Goal: Contribute content: Contribute content

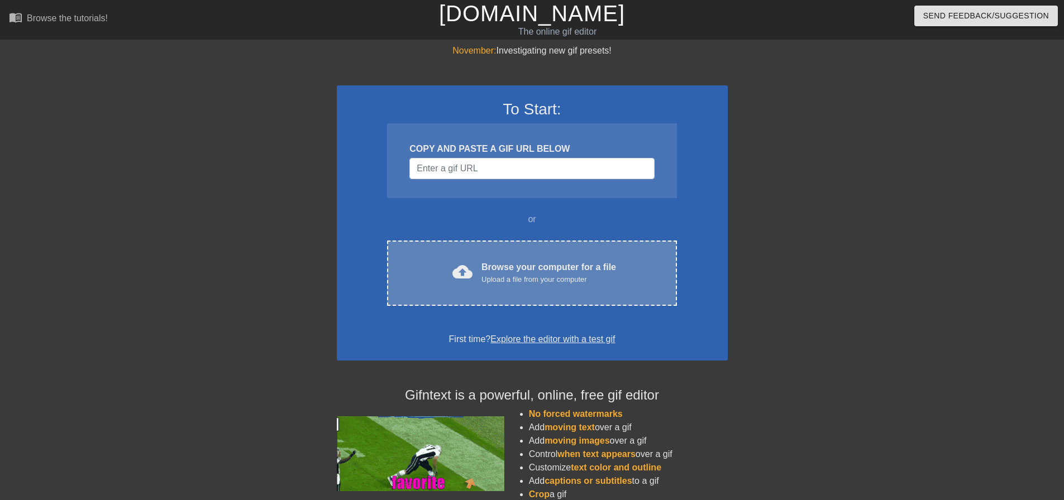
click at [484, 286] on div "cloud_upload Browse your computer for a file Upload a file from your computer C…" at bounding box center [531, 273] width 289 height 65
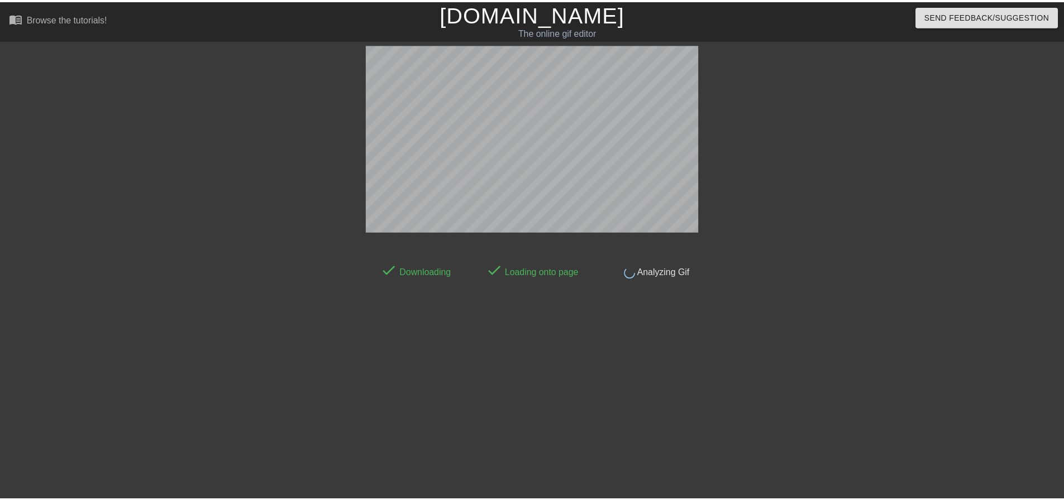
scroll to position [6, 0]
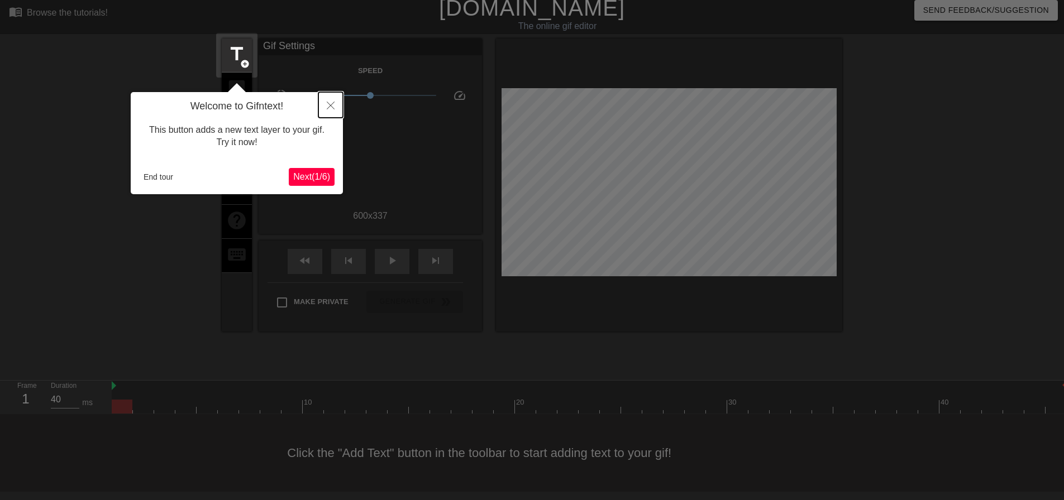
click at [327, 106] on icon "Close" at bounding box center [331, 106] width 8 height 8
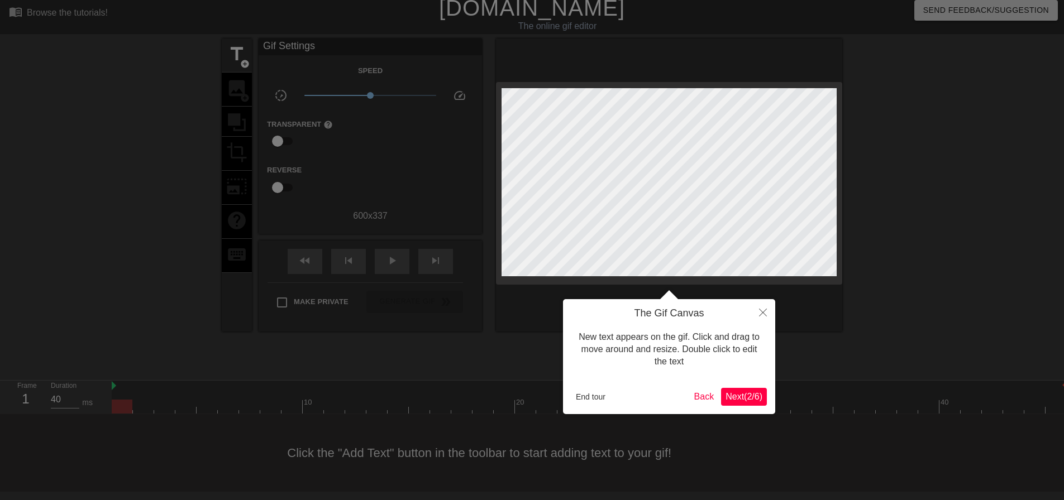
scroll to position [0, 0]
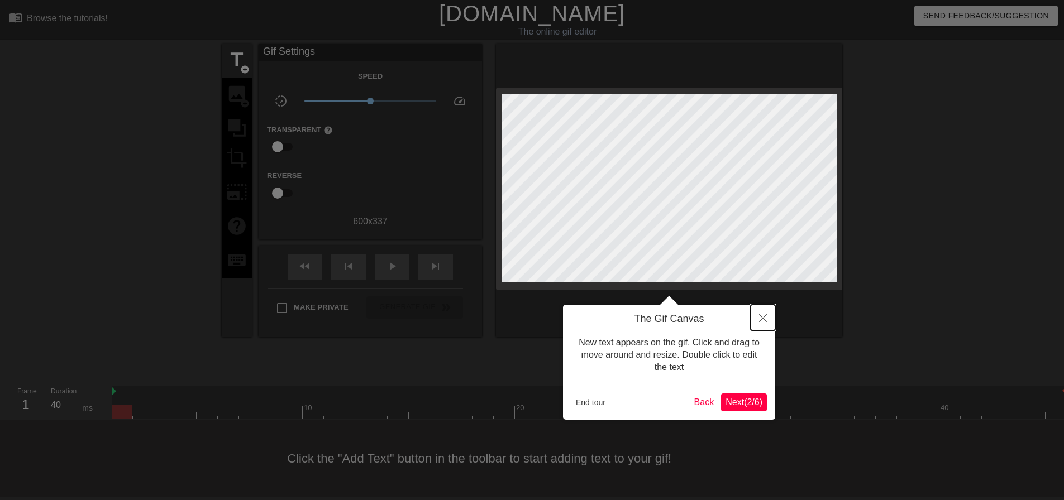
click at [766, 318] on icon "Close" at bounding box center [763, 318] width 8 height 8
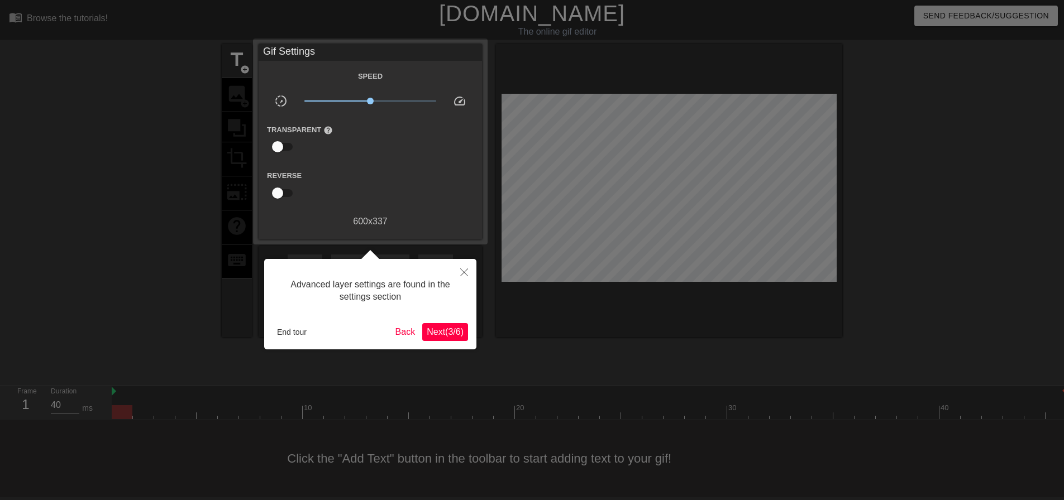
scroll to position [6, 0]
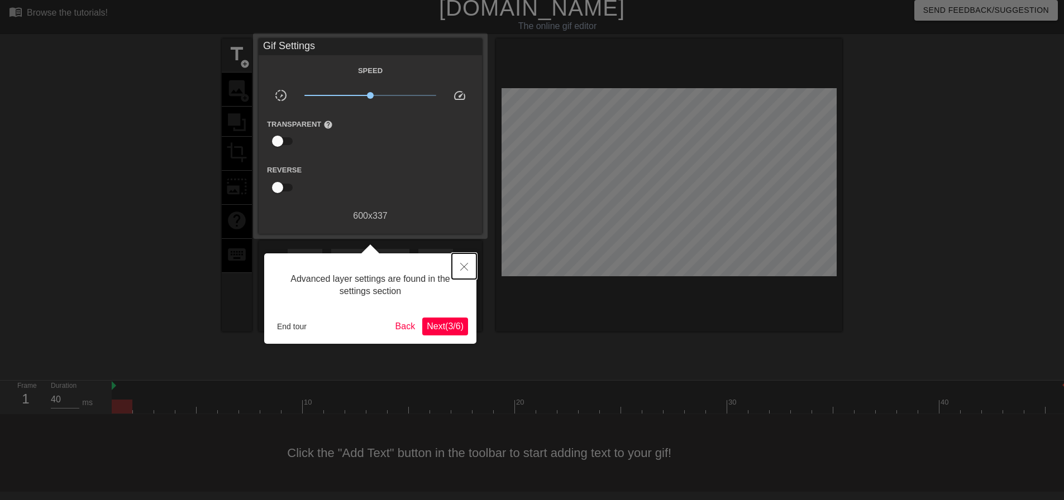
click at [466, 266] on icon "Close" at bounding box center [464, 267] width 8 height 8
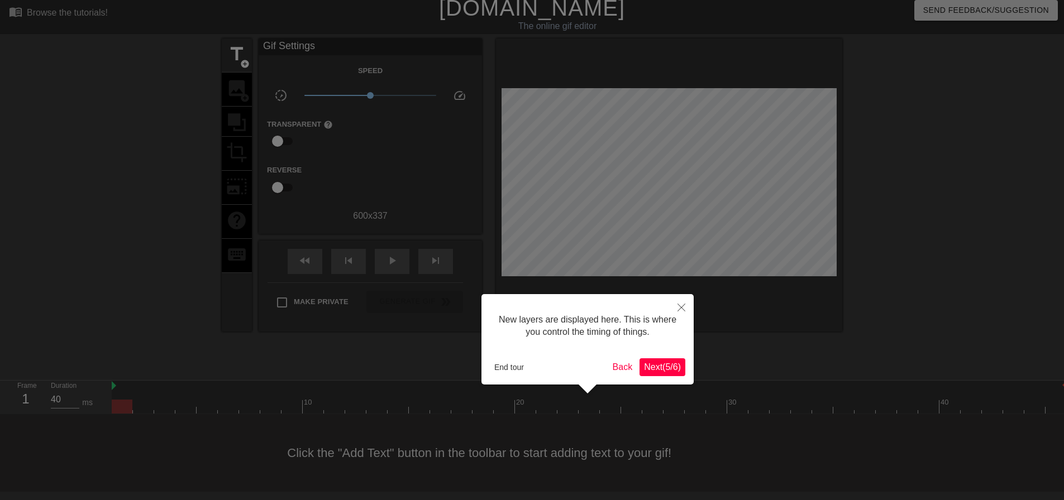
scroll to position [9, 0]
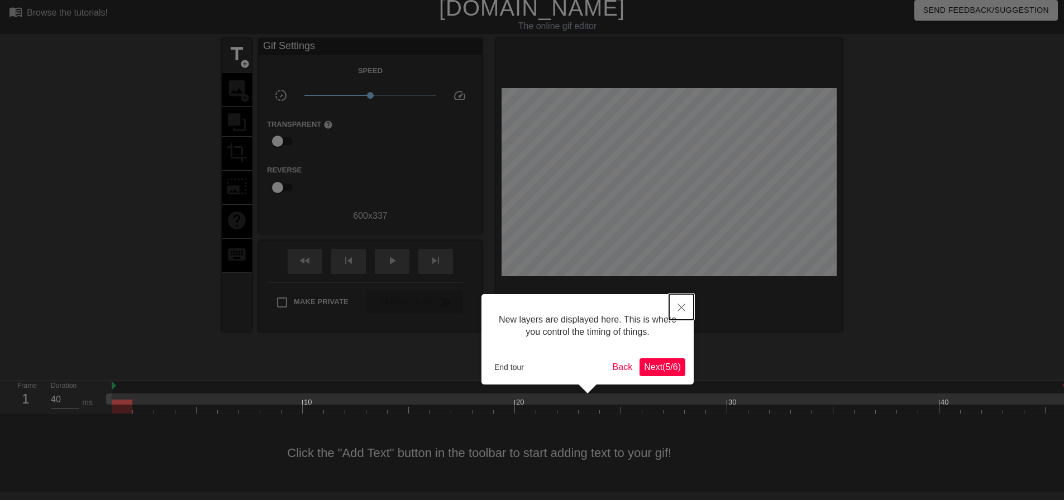
click at [681, 303] on button "Close" at bounding box center [681, 307] width 25 height 26
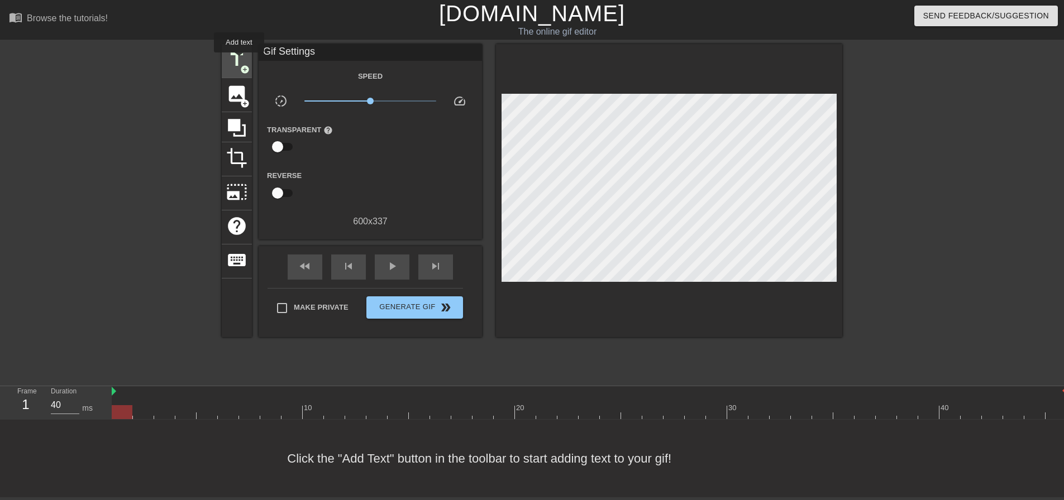
click at [239, 60] on span "title" at bounding box center [236, 59] width 21 height 21
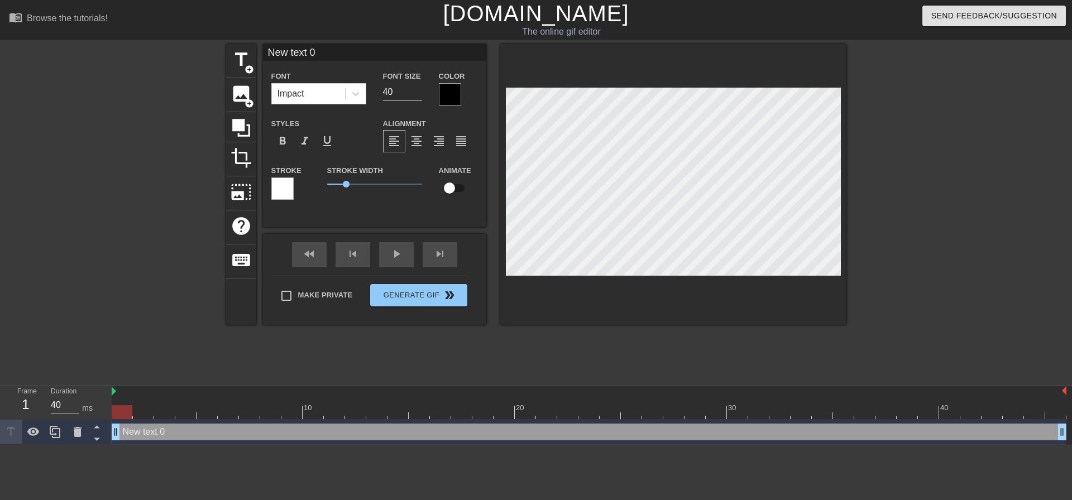
scroll to position [2, 2]
type input "D"
type textarea "D"
type input "Di"
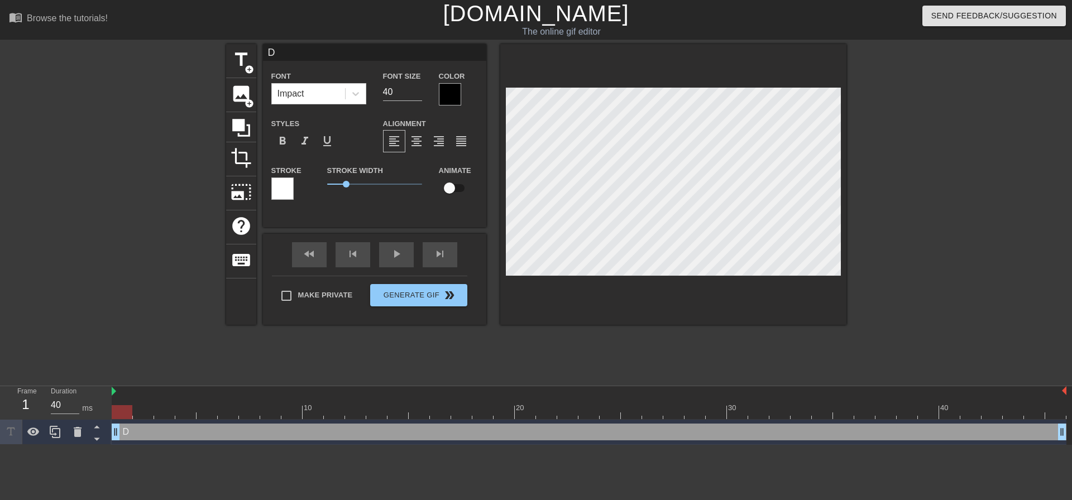
type textarea "Di"
type input "Dis"
type textarea "Dis"
type input "Disc"
type textarea "Disc"
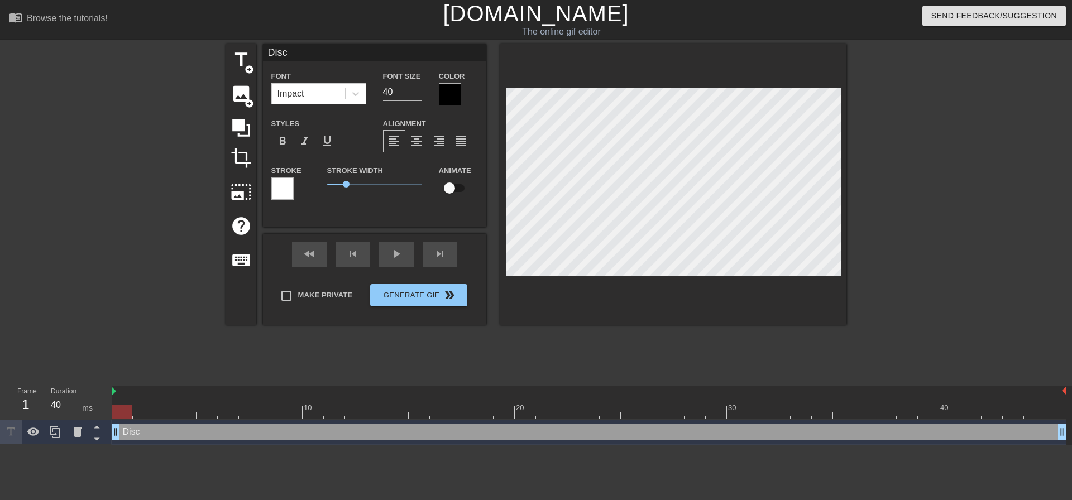
type input "Discl"
type textarea "Discl"
type input "Discla"
type textarea "Discla"
type input "Disclai"
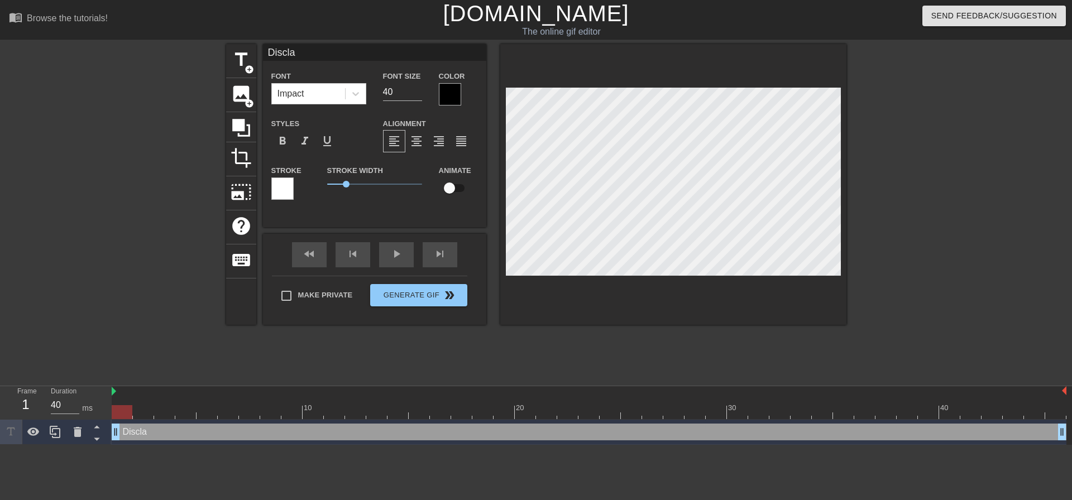
type textarea "Disclai"
type input "Disclaim"
type textarea "Disclaim"
type input "Disclaime"
type textarea "Disclaime"
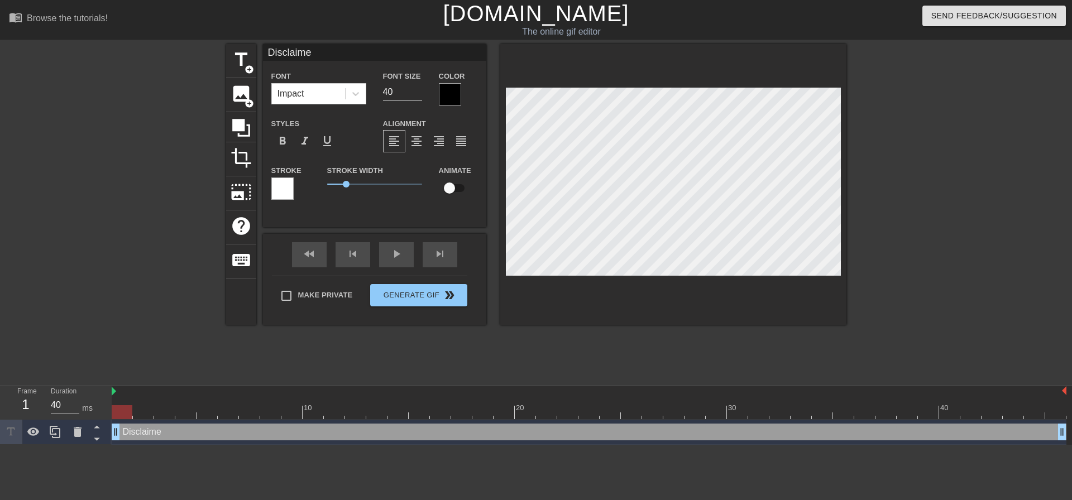
type input "Disclaimer"
type textarea "Disclaimer"
type input "Disclaimer:"
type textarea "Disclaimer:"
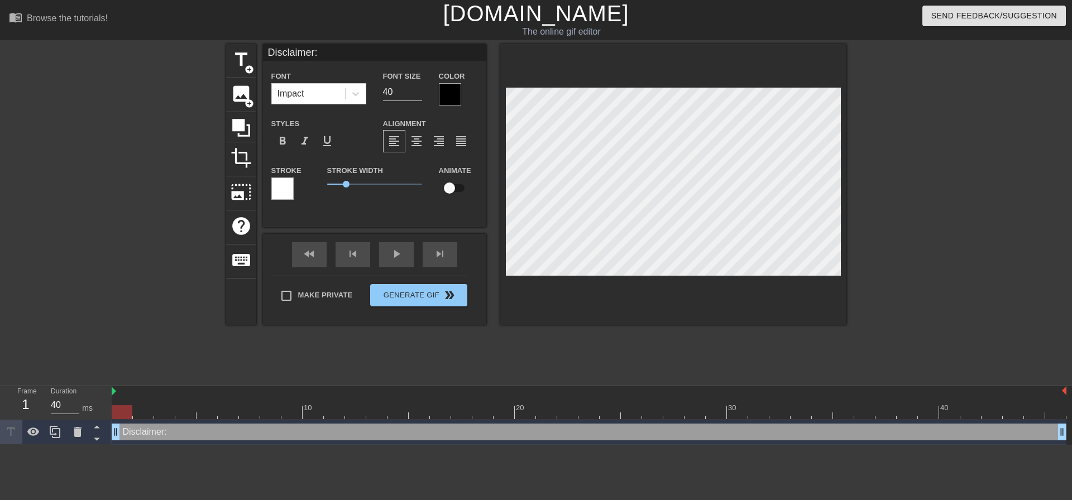
type input "Disclaimer:"
type textarea "Disclaimer:"
type input "Disclaimer:t"
type textarea "Disclaimer:t"
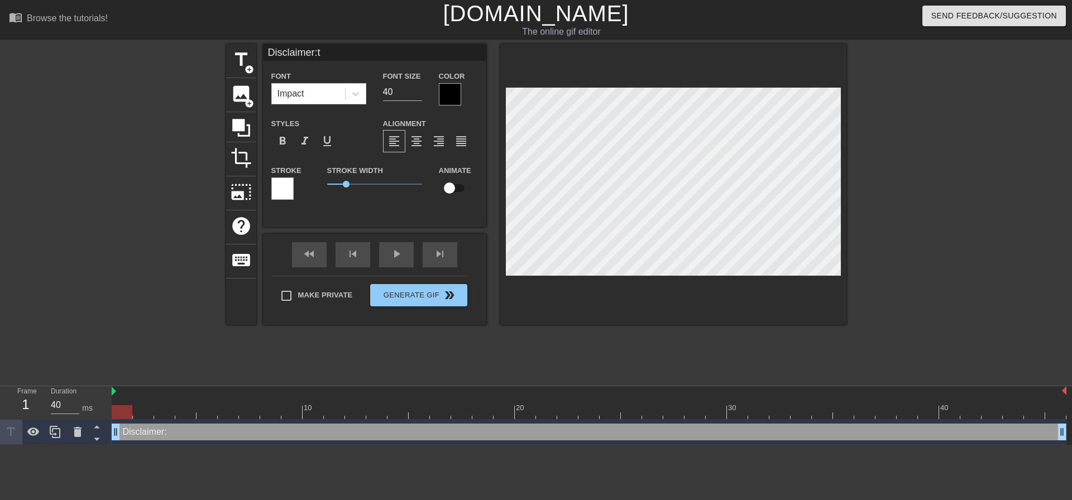
type input "Disclaimer:th"
type textarea "Disclaimer:th"
type input "Disclaimer:the"
type textarea "Disclaimer:the"
type input "Disclaimer:ther"
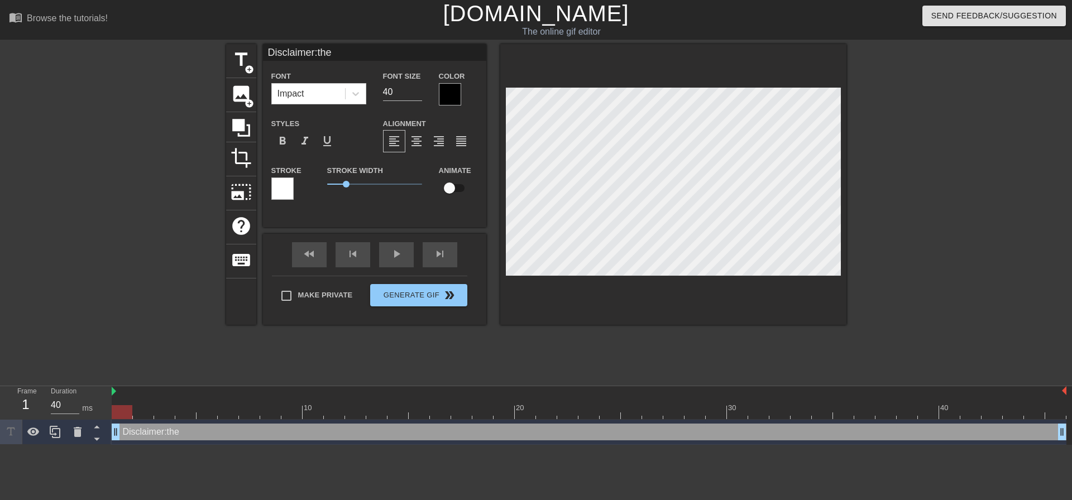
type textarea "Disclaimer:ther"
type input "Disclaimer:there"
type textarea "Disclaimer:there"
type input "Disclaimer:there"
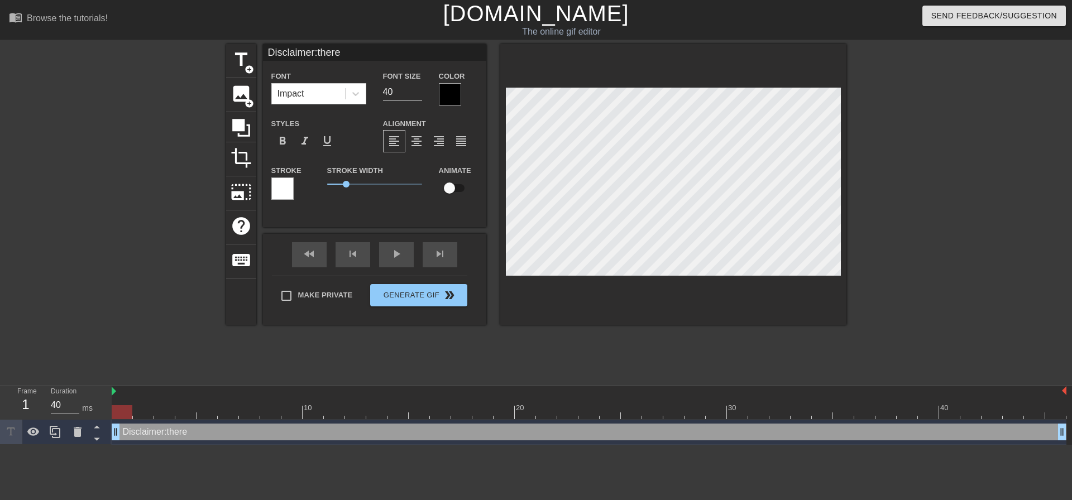
type textarea "Disclaimer:there"
type input "Disclaimer: there"
type textarea "Disclaimer: there"
type input "Disclaimer: there"
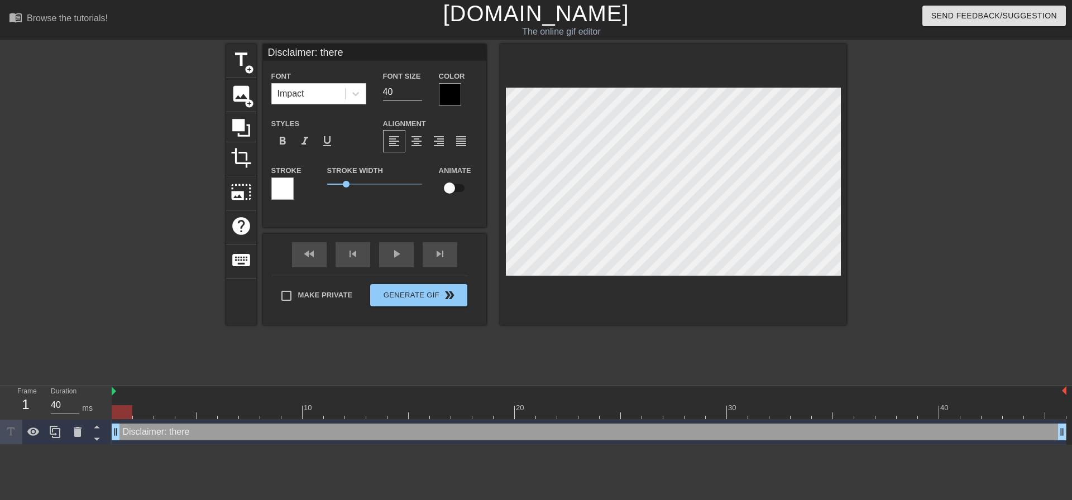
type textarea "Disclaimer: there"
type input "Disclaimer: there m"
type textarea "Disclaimer: there m"
type input "Disclaimer: there mi"
type textarea "Disclaimer: there mi"
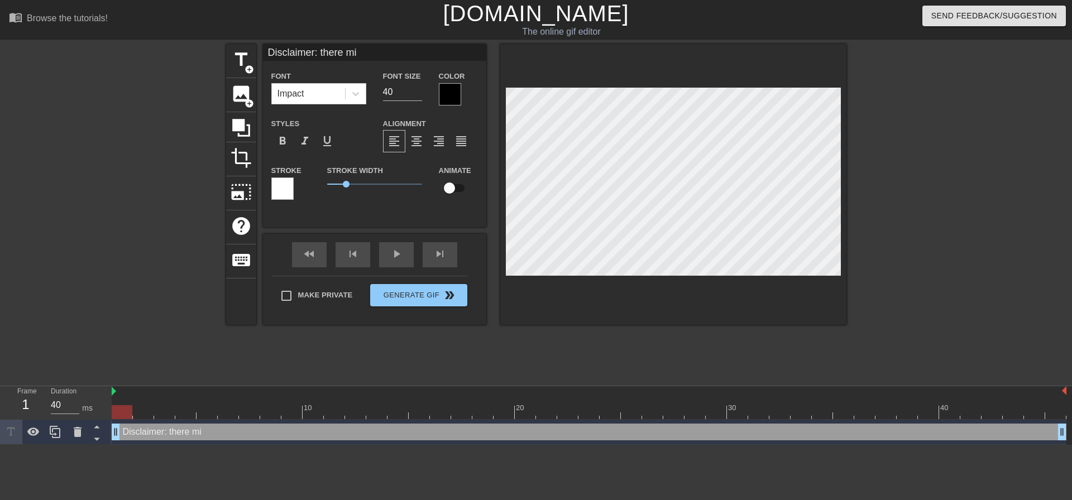
type input "Disclaimer: there mig"
type textarea "Disclaimer: there migh"
type input "Disclaimer: there might"
type textarea "Disclaimer: there might"
type input "Disclaimer: there might"
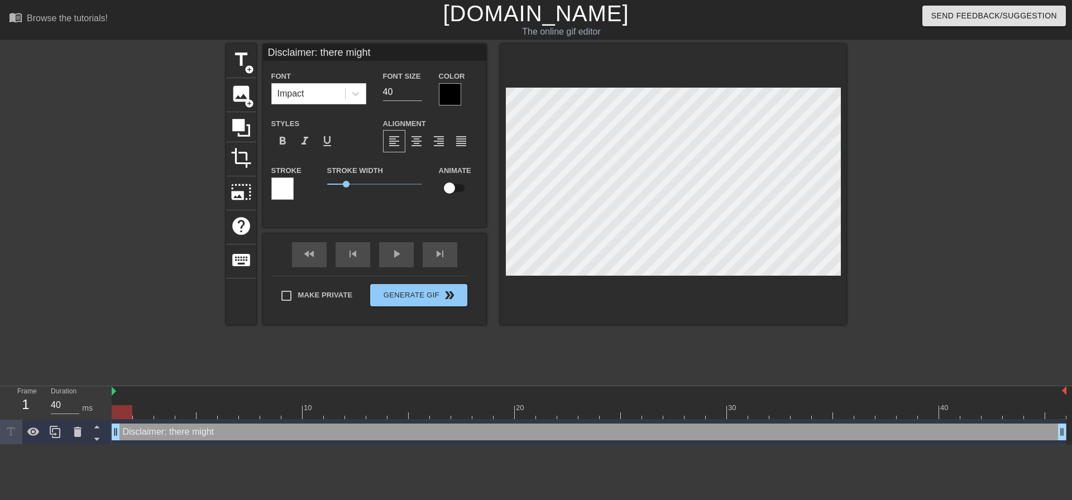
type textarea "Disclaimer: there might"
type input "Disclaimer: there might b"
type textarea "Disclaimer: there might b"
type input "Disclaimer: there might be"
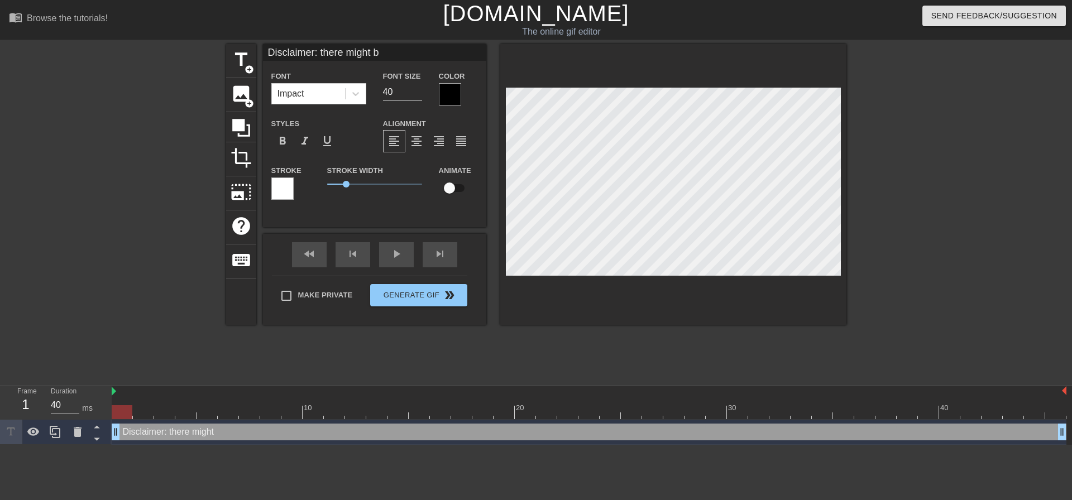
type textarea "Disclaimer: there might be"
type input "Disclaimer: there might bed"
type textarea "Disclaimer: there might bed"
type input "Disclaimer: there might bedi"
type textarea "Disclaimer: there might bedi"
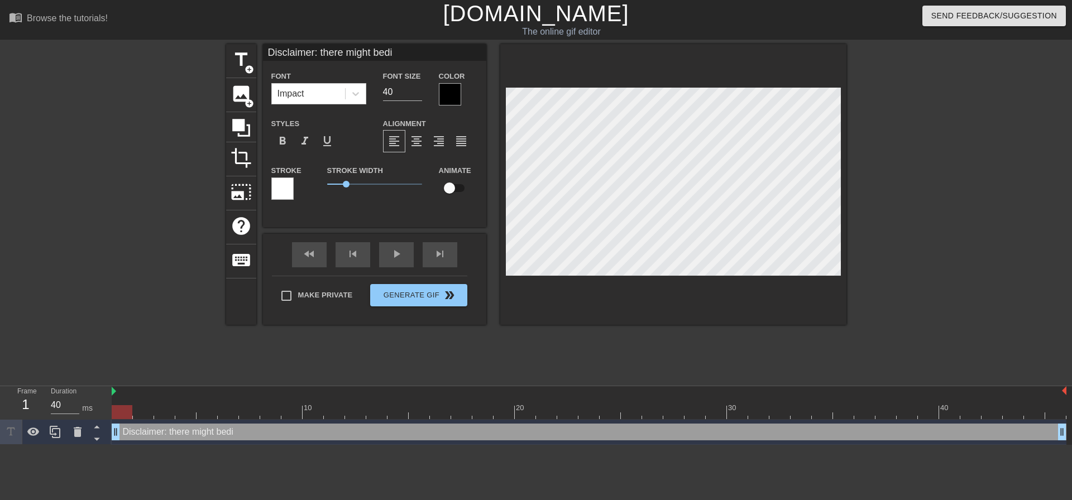
type input "Disclaimer: there might bedis"
type textarea "Disclaimer: there might bedis"
type input "Disclaimer: there might bedi"
type textarea "Disclaimer: there might bedi"
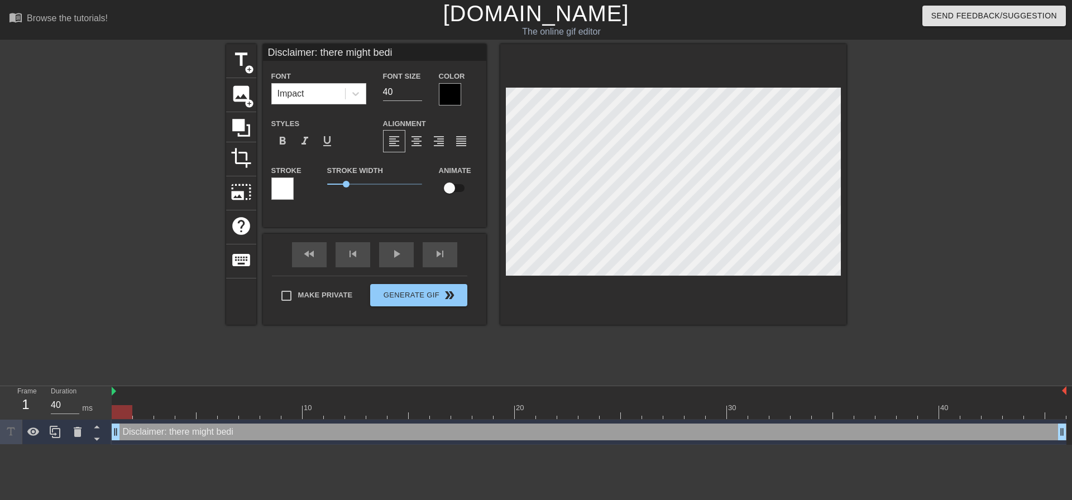
type input "Disclaimer: there might bed"
type textarea "Disclaimer: there might bed"
type input "Disclaimer: there might bed"
type textarea "Disclaimer: there might bed"
type input "Disclaimer: there might bed d"
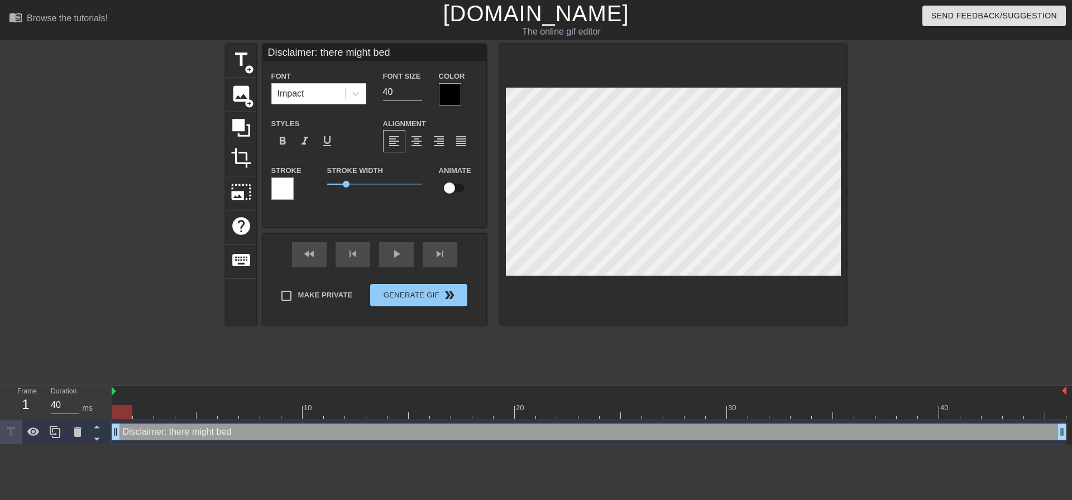
type textarea "Disclaimer: there might bed d"
type input "Disclaimer: there might bed di"
type textarea "Disclaimer: there might bed di"
type input "Disclaimer: there might bed dis"
type textarea "Disclaimer: there might bed dis"
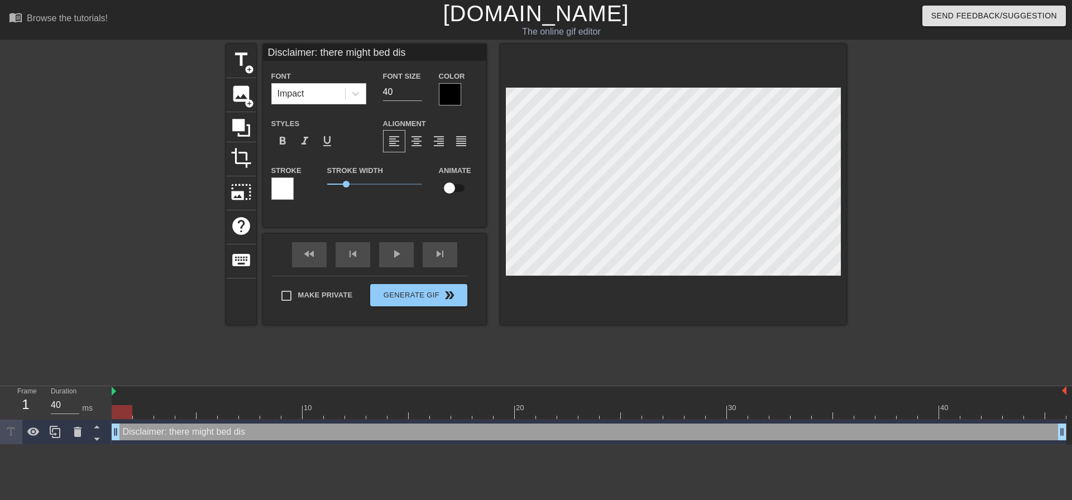
scroll to position [2, 8]
type input "Disclaimer: there might bed dist"
type textarea "Disclaimer: there might bed dist"
type input "Disclaimer: there might bed distu"
type textarea "Disclaimer: there might bed distu"
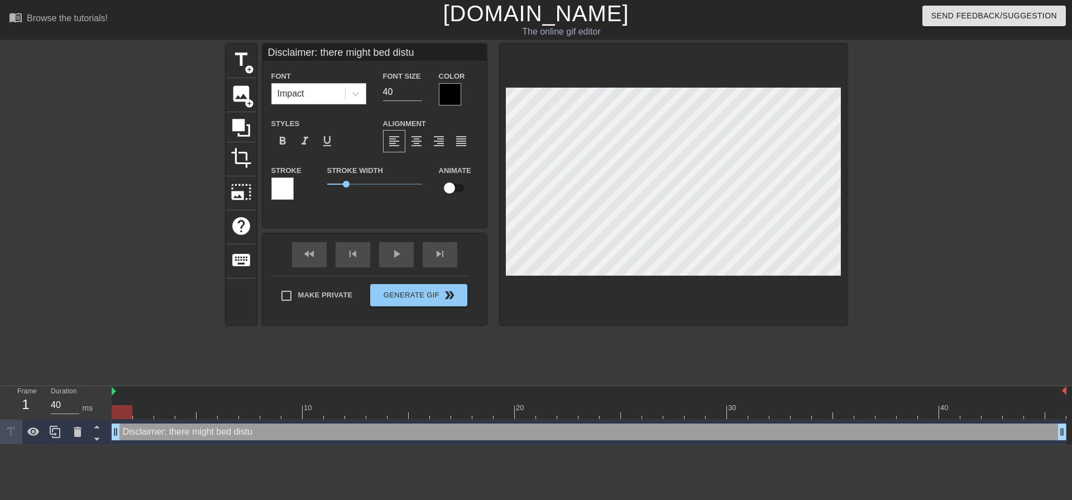
type input "Disclaimer: there might bed distur"
type textarea "Disclaimer: there might bed distur"
type input "Disclaimer: there might bed disturb"
type textarea "Disclaimer: there might bed disturb"
type input "Disclaimer: there might bed disturbi"
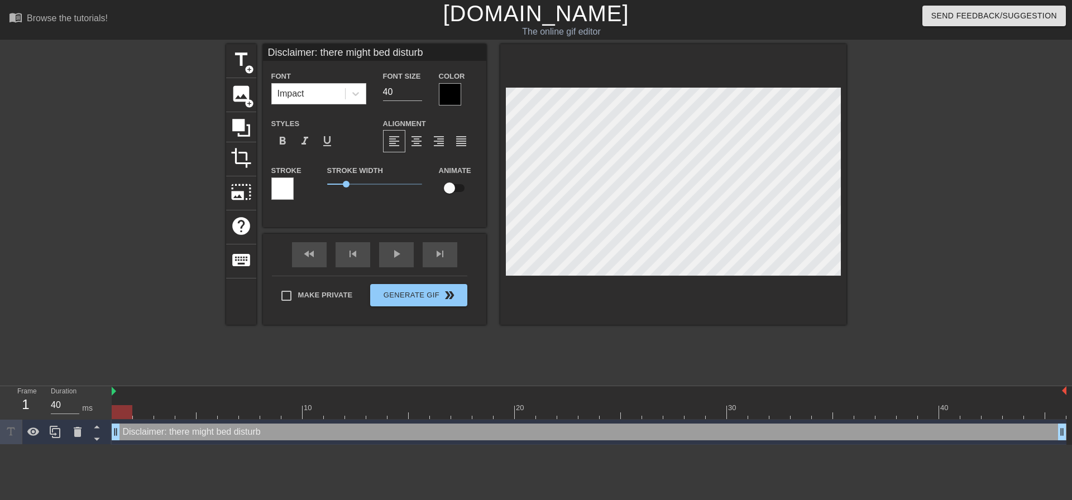
type textarea "Disclaimer: there might bed disturbi"
type input "Disclaimer: there might bed disturbin"
type textarea "Disclaimer: there might bed disturbin"
type input "Disclaimer: there might bed disturbing"
type textarea "Disclaimer: there might bed disturbing"
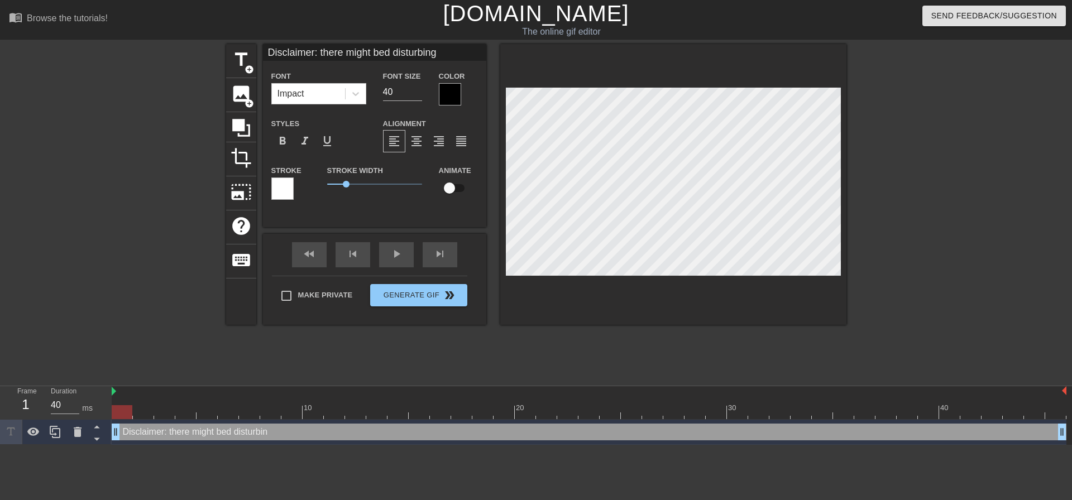
scroll to position [2, 10]
type input "Disclaimer: there might bed disturbing"
type textarea "Disclaimer: there might bed disturbing"
type input "Disclaimer: there might bed disturbing i"
type textarea "Disclaimer: there might bed disturbing i"
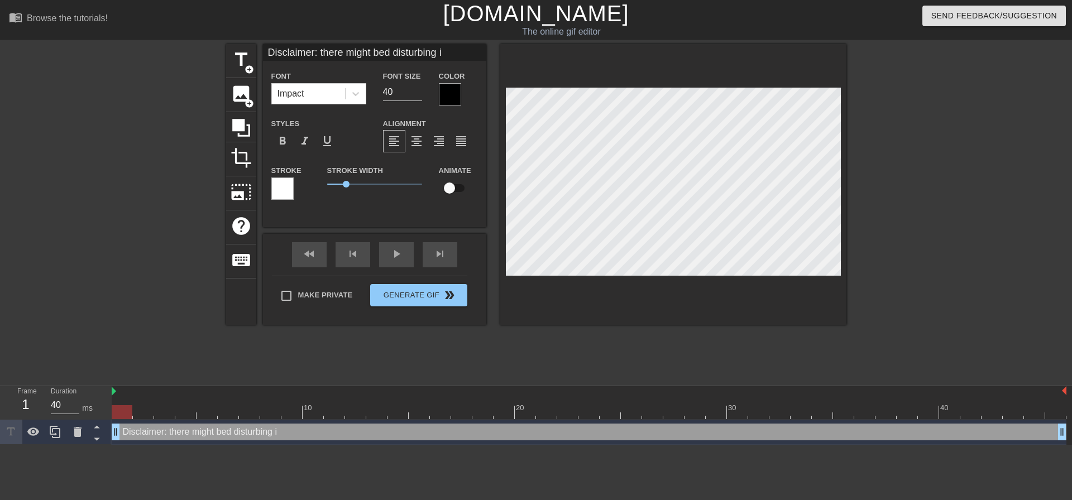
type input "Disclaimer: there might bed disturbing im"
type textarea "Disclaimer: there might bed disturbing im"
type input "Disclaimer: there might bed disturbing ima"
type textarea "Disclaimer: there might bed disturbing ima"
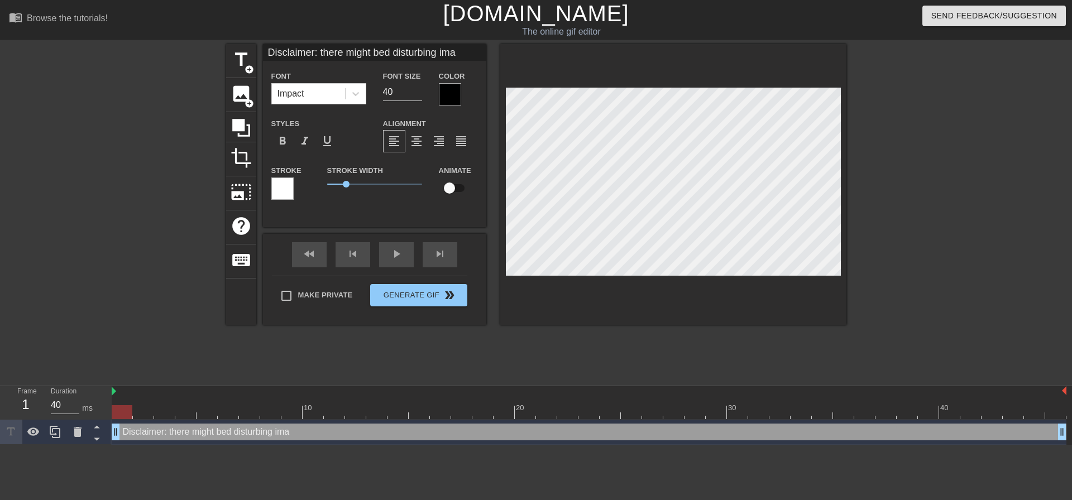
type input "Disclaimer: there might bed disturbing imag"
type textarea "Disclaimer: there might bed disturbing imag"
type input "Disclaimer: there might bed disturbing imagr"
type textarea "Disclaimer: there might bed disturbing imagr"
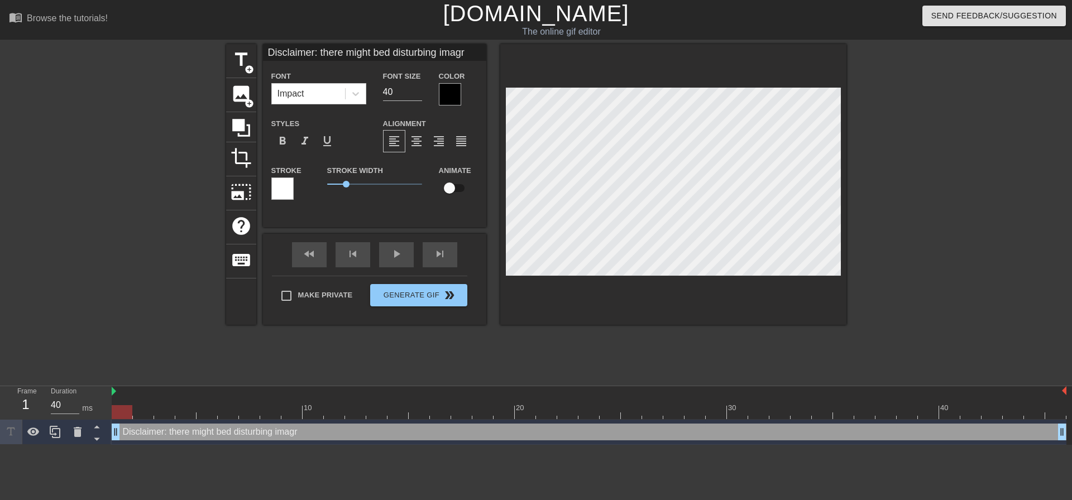
type input "Disclaimer: there might bed disturbing imagry"
type textarea "Disclaimer: there might bed disturbing imagry"
type input "Disclaimer: there might bed disturbing imagr"
type textarea "Disclaimer: there might bed disturbing imagr"
type input "Disclaimer: there might bed disturbing imagre"
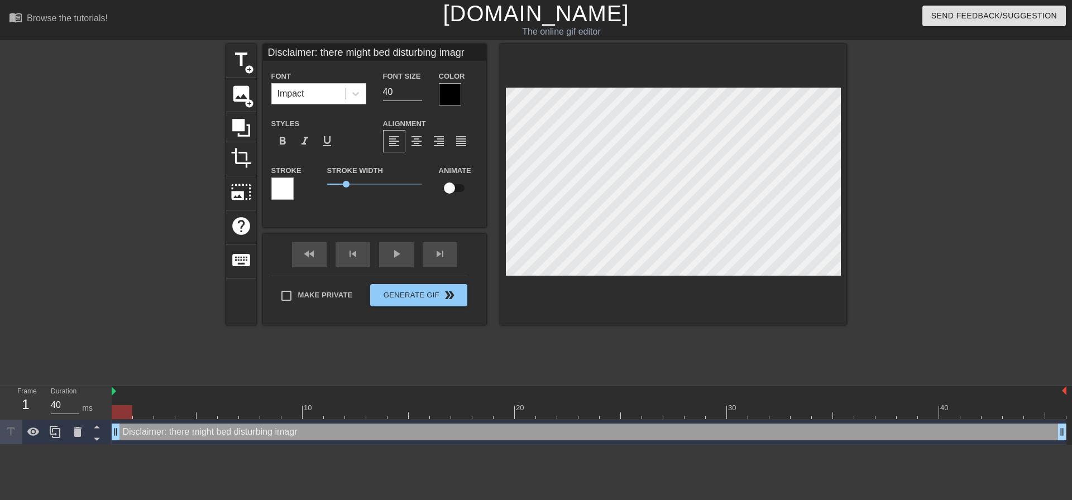
type textarea "Disclaimer: there might bed disturbing imagre"
type input "Disclaimer: there might bed disturbing imagrey"
type textarea "Disclaimer: there might bed disturbing imagrey"
type input "Disclaimer: there might bed disturbing imagrey"
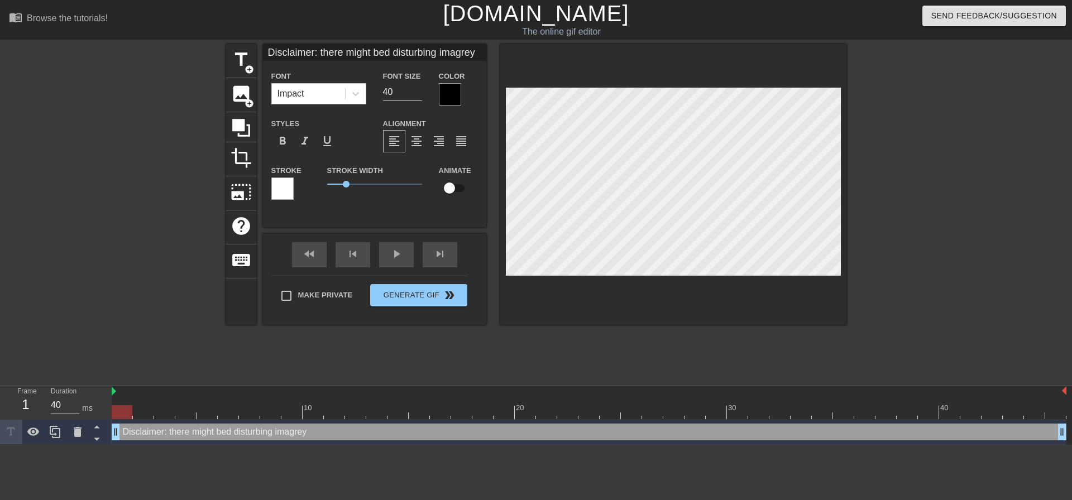
type textarea "Disclaimer: there might bed disturbing imagrey"
type input "Disclaimer: there might bed disturbing imagrey"
type textarea "Disclaimer: there might bed disturbing imagrey"
type input "Disclaimer: there might bed disturbing imagre"
type textarea "Disclaimer: there might bed disturbing imagre"
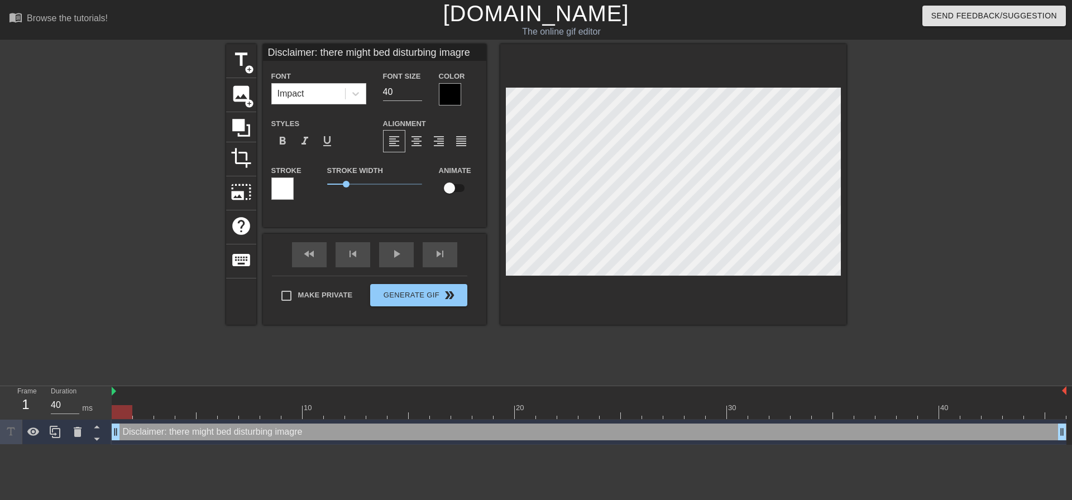
type input "Disclaimer: there might bed disturbing imagr"
type textarea "Disclaimer: there might bed disturbing imagr"
type input "Disclaimer: there might bed disturbing imagra"
type textarea "Disclaimer: there might bed disturbing imagra"
type input "Disclaimer: there might bed disturbing imagray"
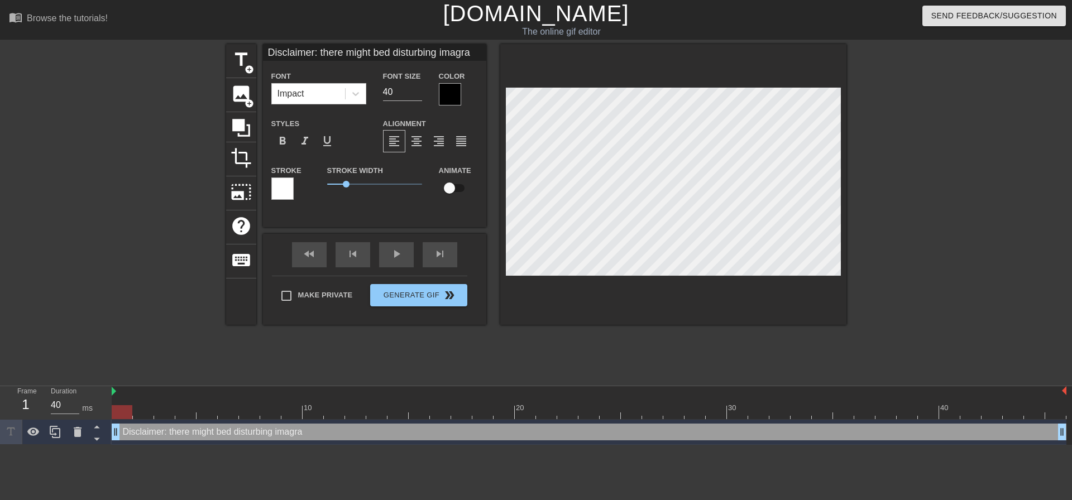
type textarea "Disclaimer: there might bed disturbing imagray"
type input "Disclaimer: there might bed disturbing imagra"
type textarea "Disclaimer: there might bed disturbing imagra"
type input "Disclaimer: there might bed disturbing imagr"
type textarea "Disclaimer: there might bed disturbing imagr"
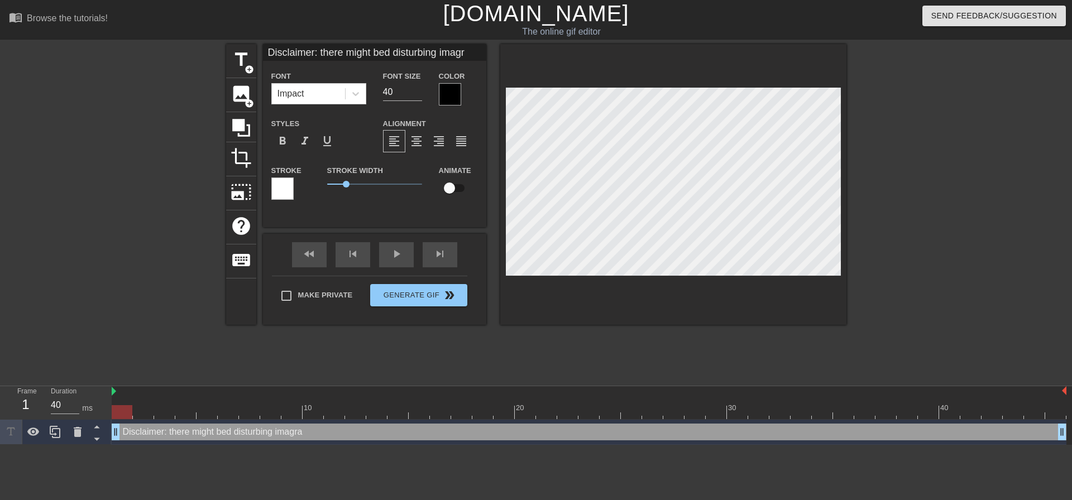
type input "Disclaimer: there might bed disturbing imag"
type textarea "Disclaimer: there might bed disturbing imag"
type input "Disclaimer: there might bed disturbing imaga"
type textarea "Disclaimer: there might bed disturbing imaga"
type input "Disclaimer: there might bed disturbing imagar"
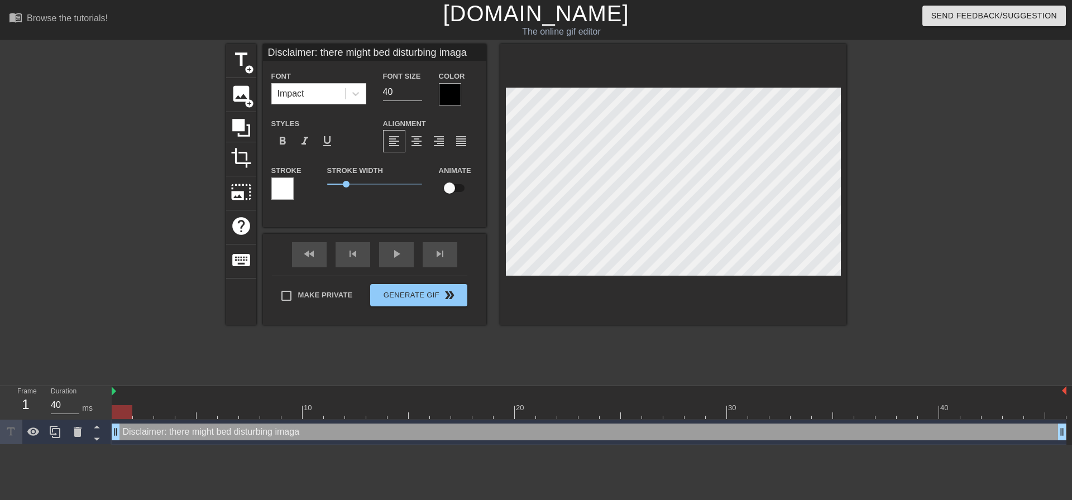
type textarea "Disclaimer: there might bed disturbing imagar"
type input "Disclaimer: there might bed disturbing imagary"
type textarea "Disclaimer: there might bed disturbing imagary"
type input "Disclaimer: there might bed disturbing imagar"
type textarea "Disclaimer: there might bed disturbing imagar"
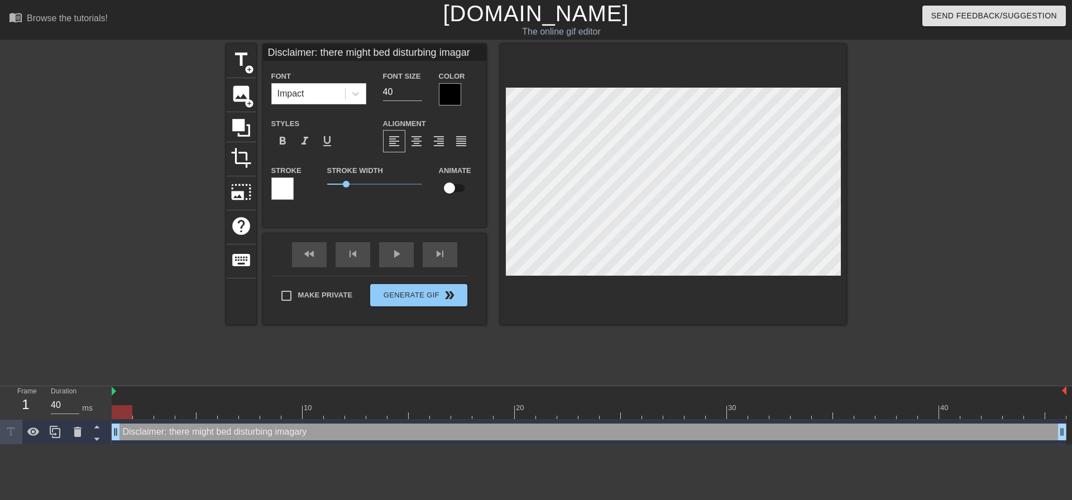
type input "Disclaimer: there might bed disturbing imaga"
type textarea "Disclaimer: there might bed disturbing imaga"
type input "Disclaimer: there might bed disturbing imag"
type textarea "Disclaimer: there might bed disturbing imag"
type input "Disclaimer: there might bed disturbing image"
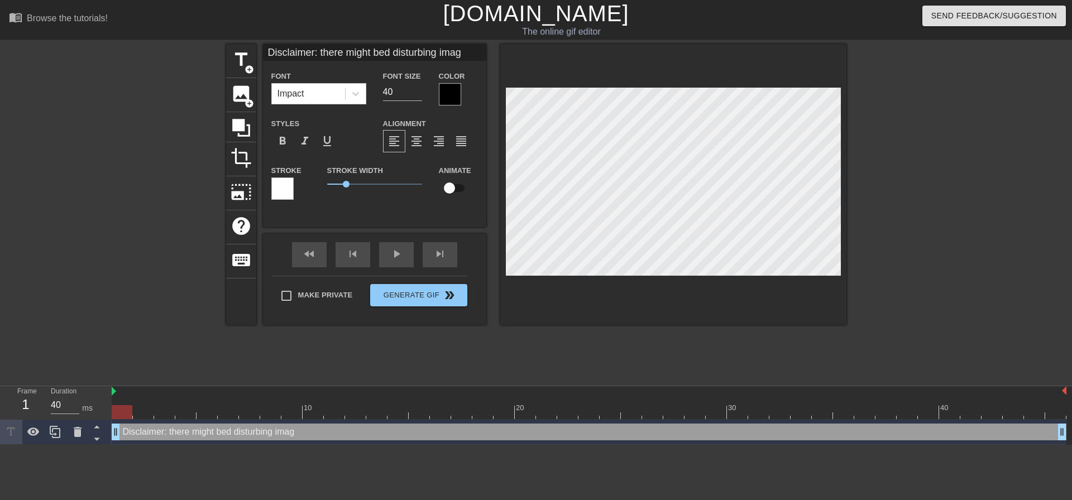
type textarea "Disclaimer: there might bed disturbing image"
type input "Disclaimer: there might bed disturbing imager"
type textarea "Disclaimer: there might bed disturbing imager"
type input "Disclaimer: there might bed disturbing imagery"
type textarea "Disclaimer: there might bed disturbing imagery"
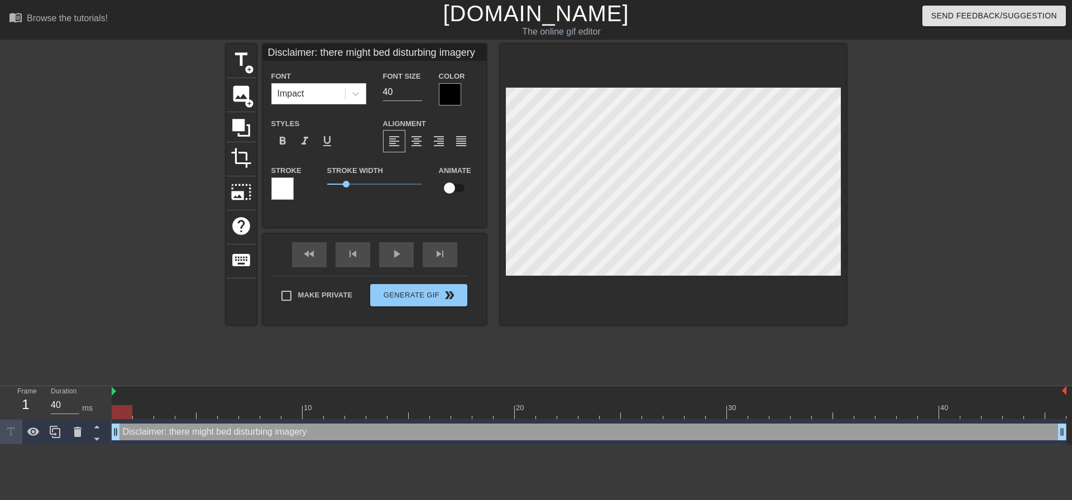
type input "Disclaimer: there might bed disturbing imagery,"
type textarea "Disclaimer: there might bed disturbing imagery,"
type input "Disclaimer: there might bed disturbing imagery,"
type textarea "Disclaimer: there might bed disturbing imagery,"
type input "Disclaimer: there might bed disturbing imagery, o"
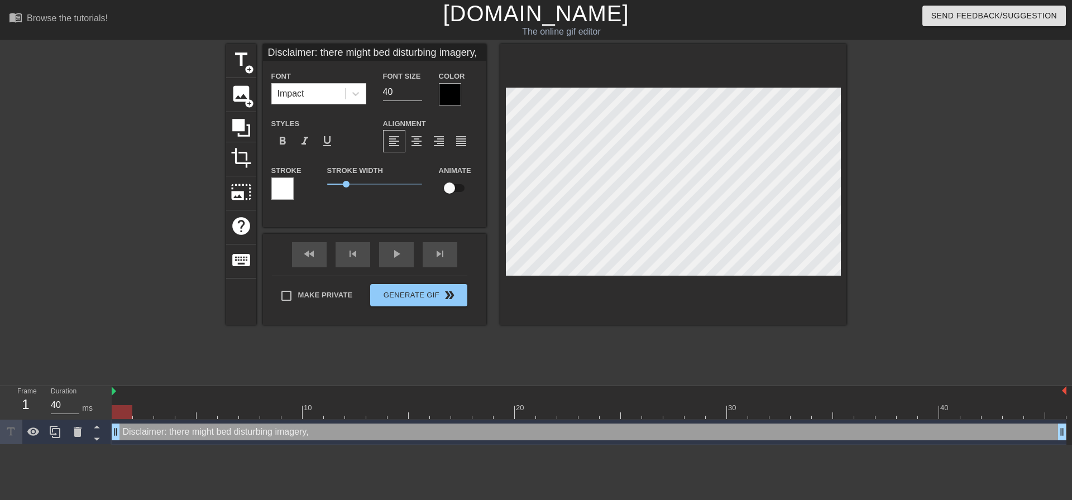
type textarea "Disclaimer: there might bed disturbing imagery, o"
type input "Disclaimer: there might bed disturbing imagery, or"
type textarea "Disclaimer: there might bed disturbing imagery, or"
type input "Disclaimer: there might bed disturbing imagery, or"
type textarea "Disclaimer: there might bed disturbing imagery, or"
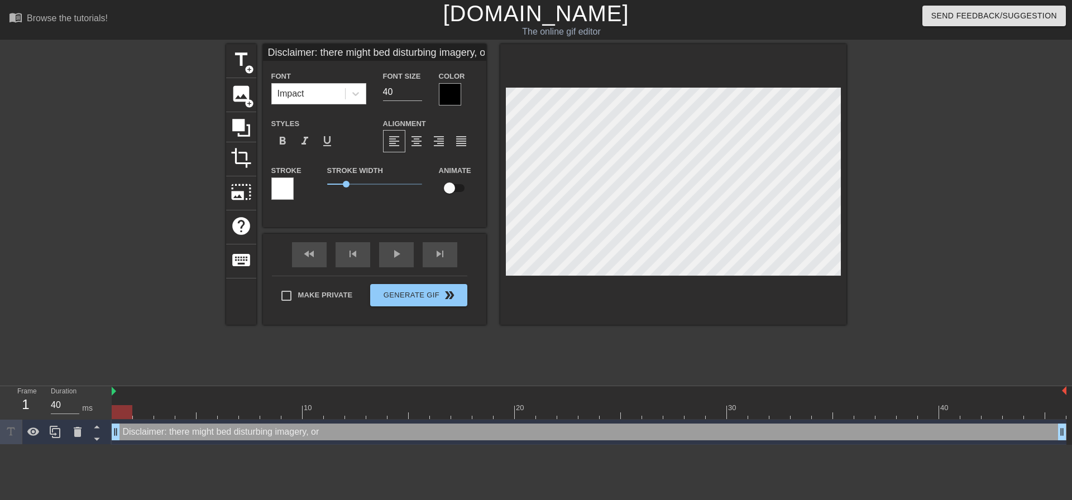
scroll to position [2, 13]
type input "Disclaimer: there might bed disturbing imagery, or s"
type textarea "Disclaimer: there might bed disturbing imagery, or s"
type input "Disclaimer: there might bed disturbing imagery, or se"
type textarea "Disclaimer: there might bed disturbing imagery, or se"
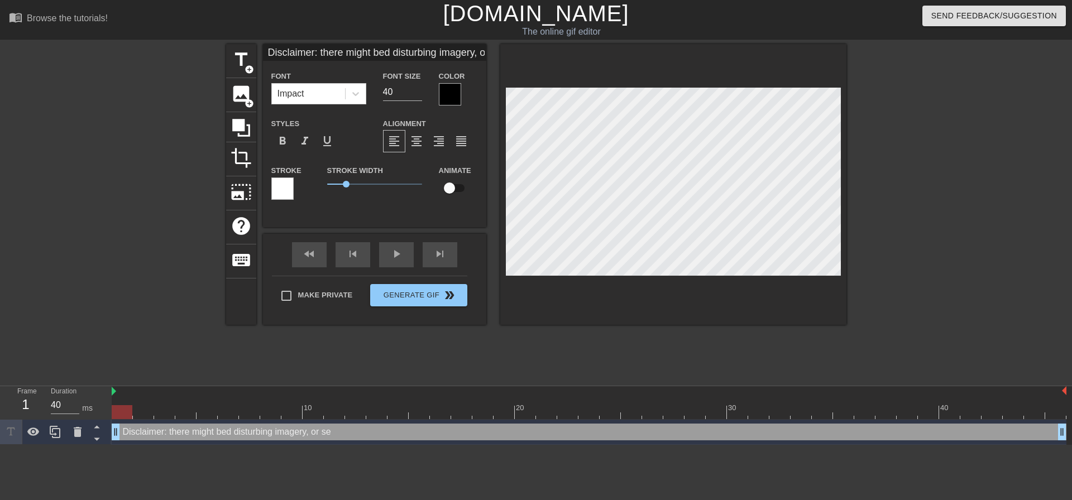
type input "Disclaimer: there might bed disturbing imagery, or s"
type textarea "Disclaimer: there might bed disturbing imagery, or s"
type input "Disclaimer: there might bed disturbing imagery, or sw"
type textarea "Disclaimer: there might bed disturbing imagery, or sw"
type input "Disclaimer: there might bed disturbing imagery, or swe"
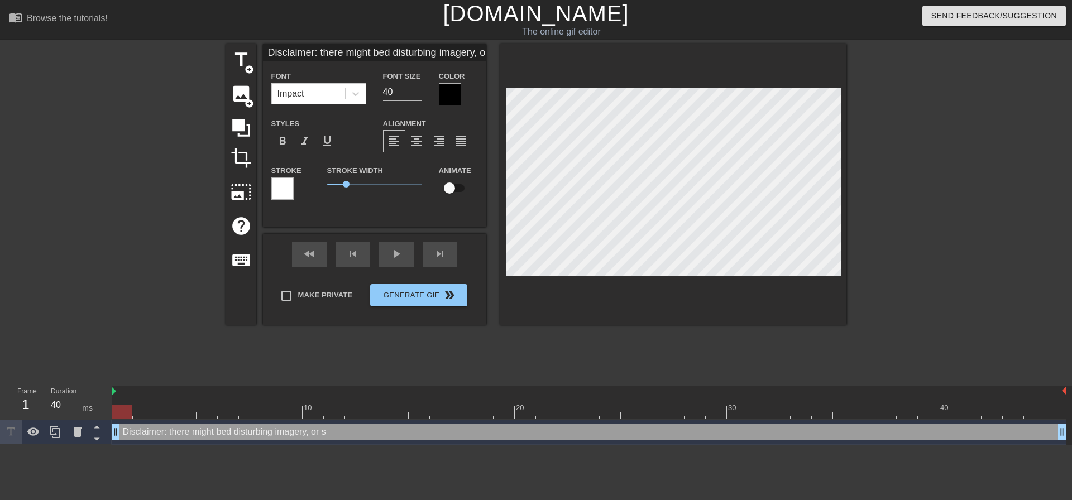
type textarea "Disclaimer: there might bed disturbing imagery, or swe"
type input "Disclaimer: there might bed disturbing imagery, or swea"
type textarea "Disclaimer: there might bed disturbing imagery, or swea"
type input "Disclaimer: there might bed disturbing imagery, or swear"
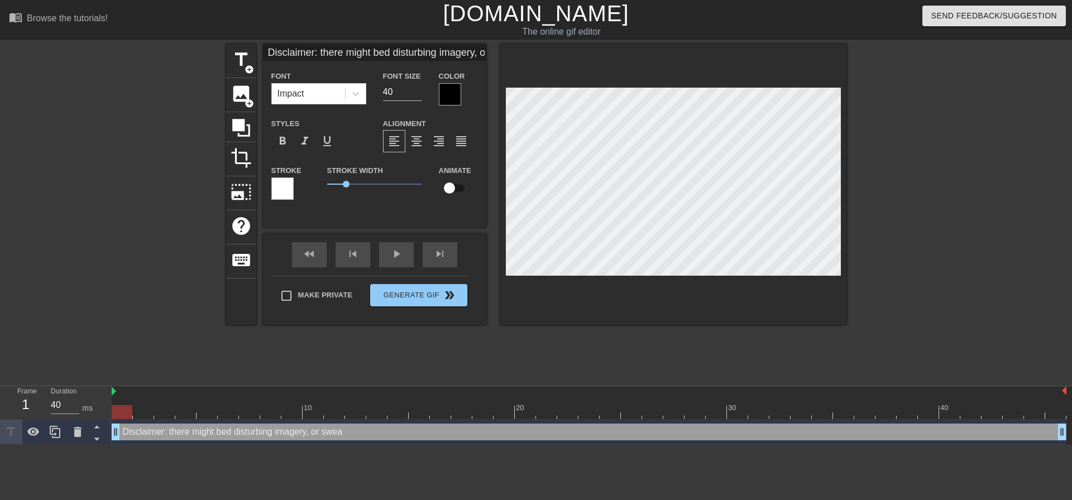
type textarea "Disclaimer: there might bed disturbing imagery, or swear"
type input "Disclaimer: there might bed disturbing imagery, or sweari"
type textarea "Disclaimer: there might bed disturbing imagery, or sweari"
type input "Disclaimer: there might bed disturbing imagery, or swearin"
type textarea "Disclaimer: there might bed disturbing imagery, or swearin"
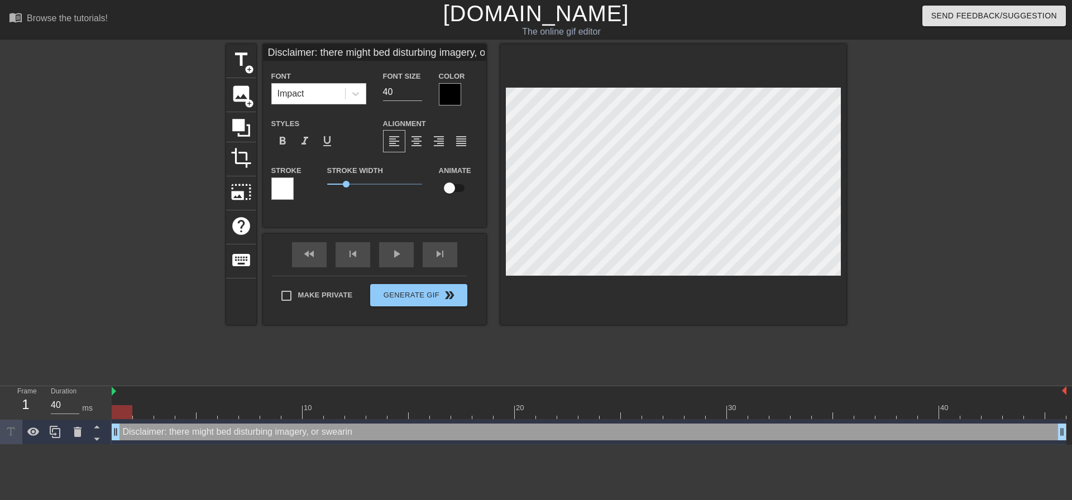
type input "Disclaimer: there might bed disturbing imagery, or swearing"
type textarea "Disclaimer: there might bed disturbing imagery, or swearing"
type input "Disclaimer: there might bed disturbing imagery, or swearing"
type textarea "Disclaimer: there might bed disturbing imagery, or swearing"
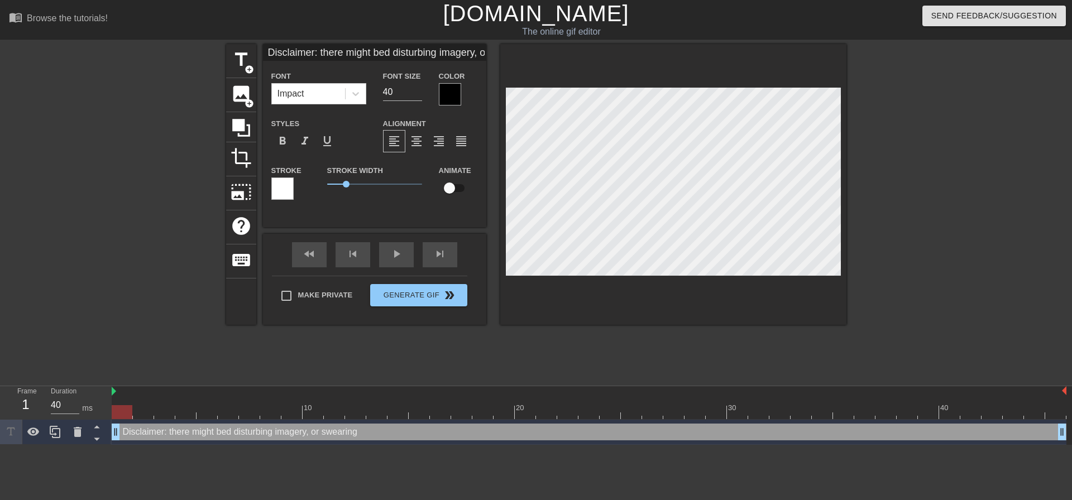
click at [486, 183] on div "title add_circle image add_circle crop photo_size_select_large help keyboard Di…" at bounding box center [536, 184] width 620 height 281
click at [448, 185] on input "checkbox" at bounding box center [450, 188] width 64 height 21
checkbox input "true"
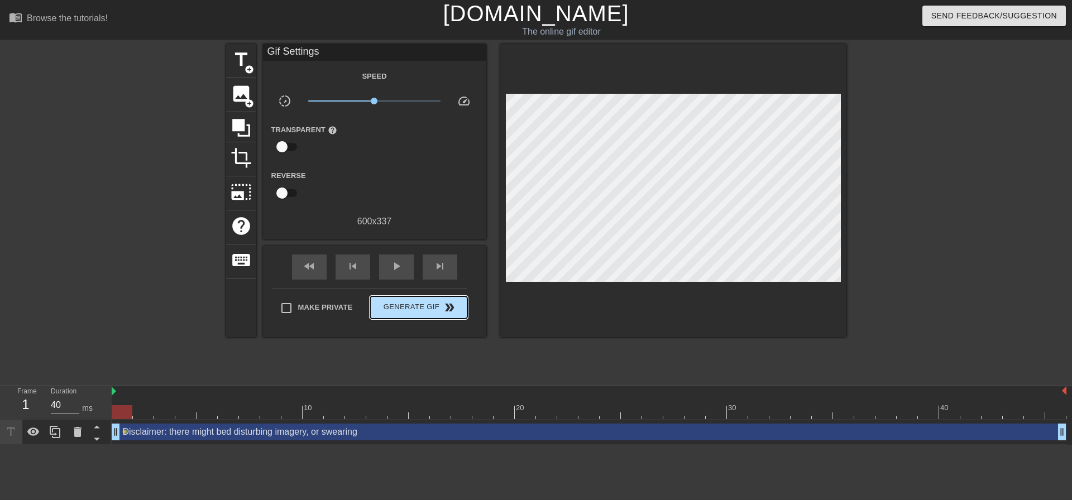
click at [412, 294] on div "Make Private Generate Gif double_arrow" at bounding box center [369, 310] width 195 height 44
click at [331, 367] on div "title add_circle image add_circle crop photo_size_select_large help keyboard Gi…" at bounding box center [536, 211] width 620 height 335
click at [114, 391] on img at bounding box center [114, 391] width 4 height 9
click at [128, 413] on div at bounding box center [122, 412] width 21 height 14
click at [585, 370] on div "title add_circle image add_circle crop photo_size_select_large help keyboard Gi…" at bounding box center [536, 211] width 620 height 335
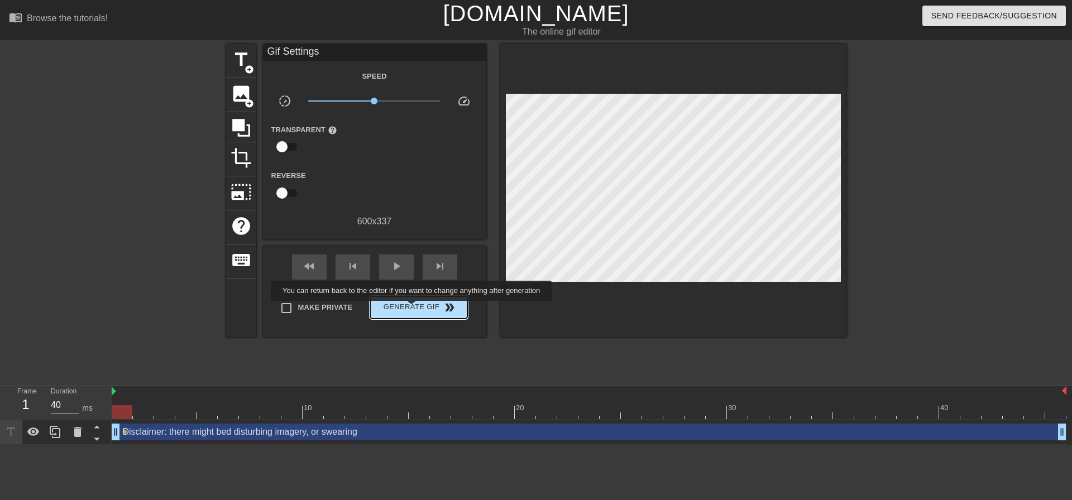
click at [413, 309] on span "Generate Gif double_arrow" at bounding box center [419, 307] width 88 height 13
